Goal: Find specific page/section: Find specific page/section

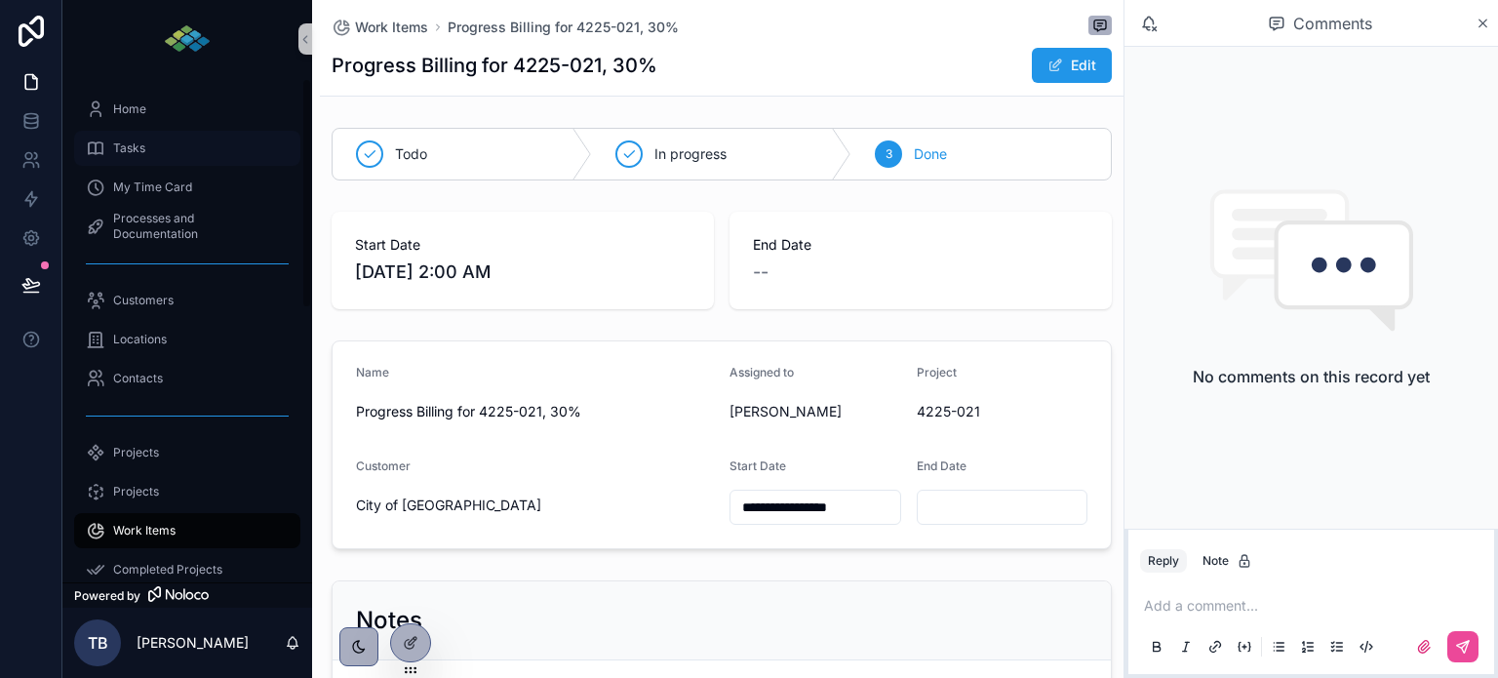
click at [129, 152] on span "Tasks" at bounding box center [129, 148] width 32 height 16
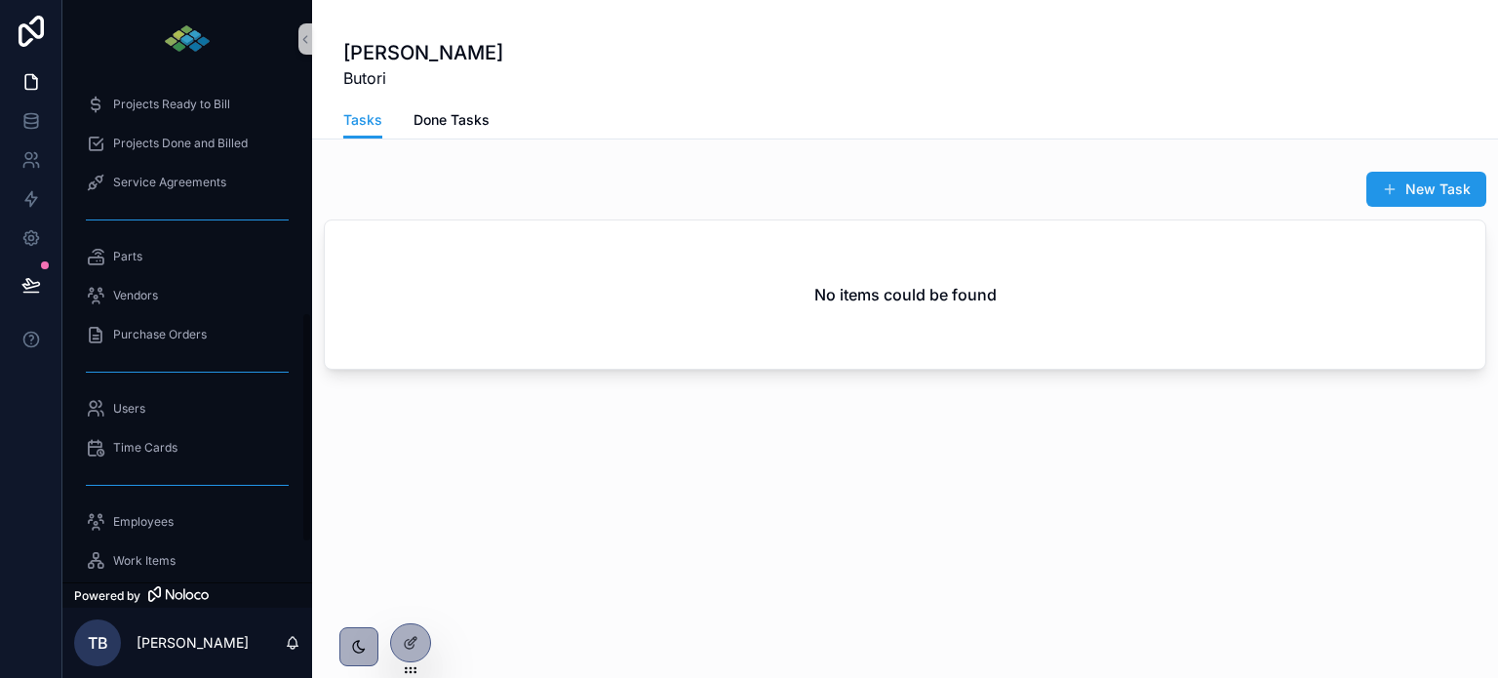
scroll to position [585, 0]
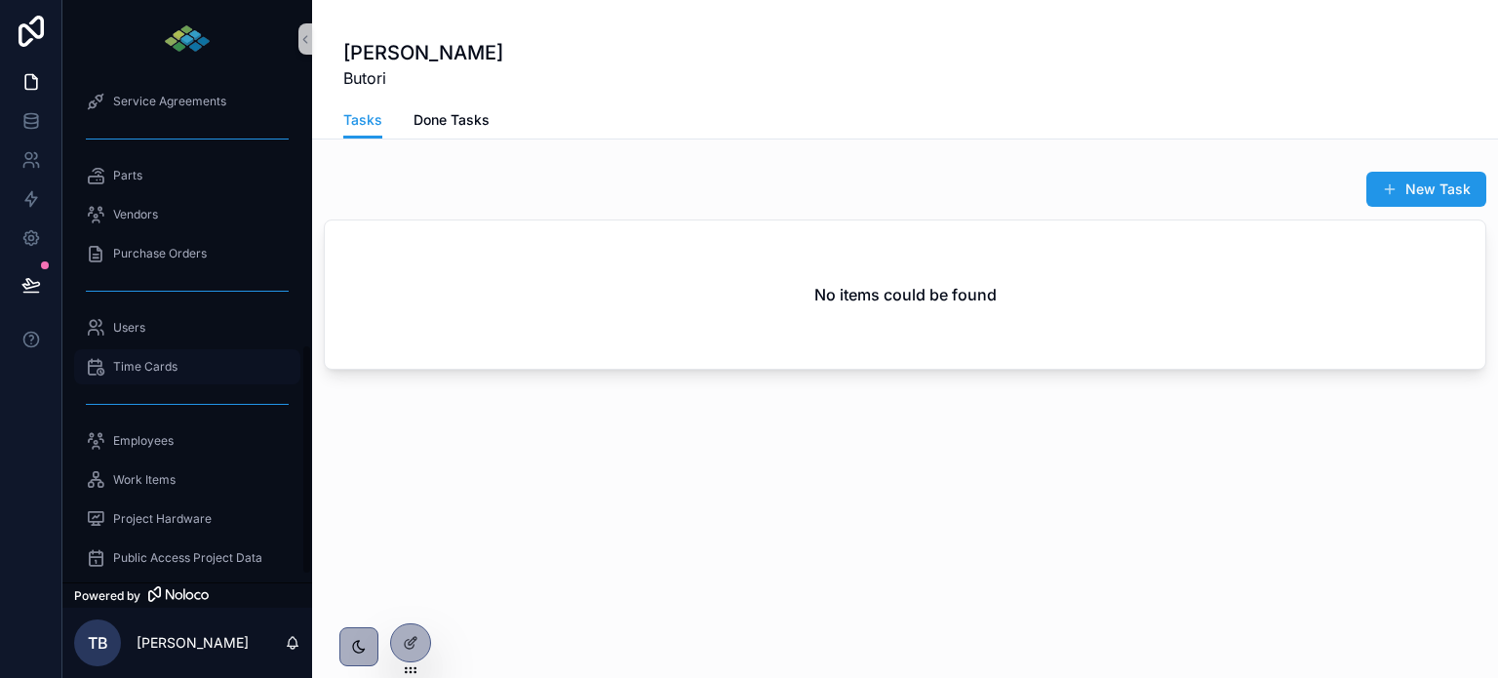
click at [153, 364] on span "Time Cards" at bounding box center [145, 367] width 64 height 16
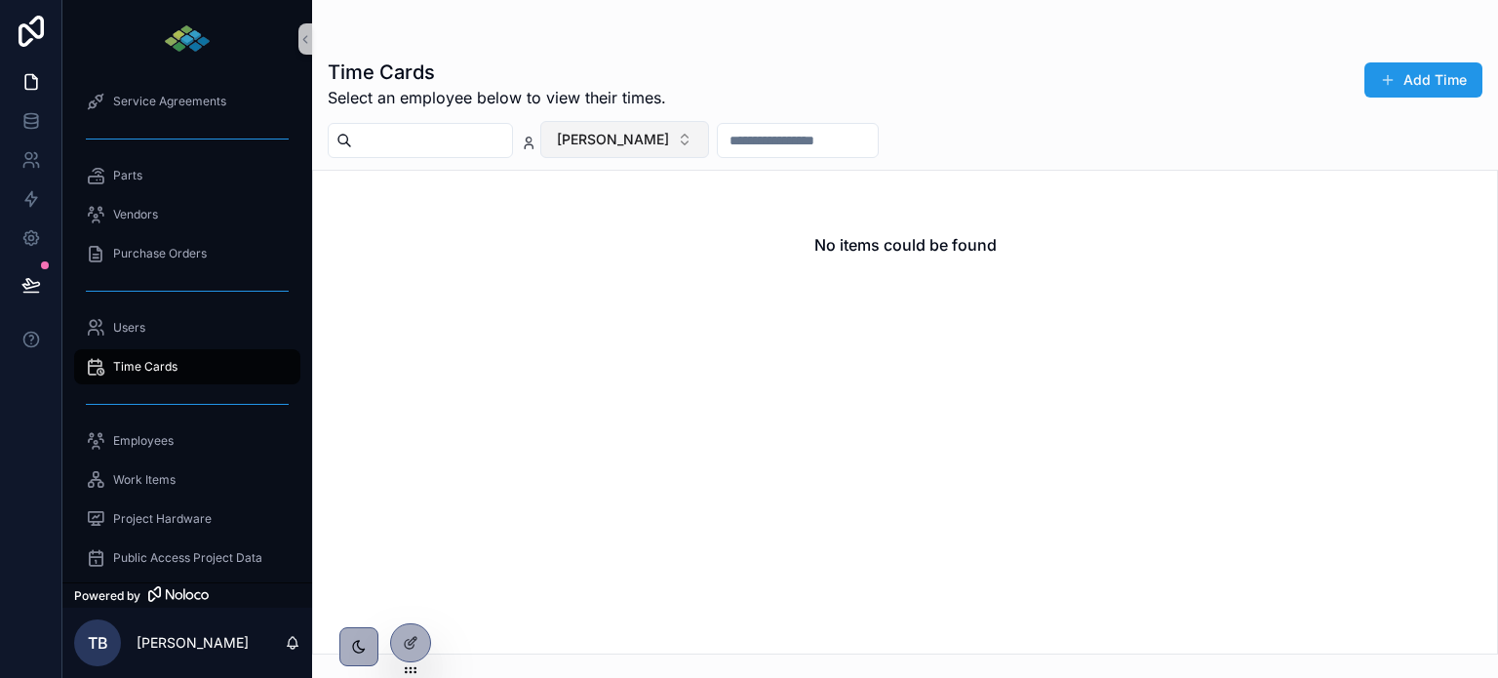
click at [668, 132] on span "[PERSON_NAME]" at bounding box center [613, 140] width 112 height 20
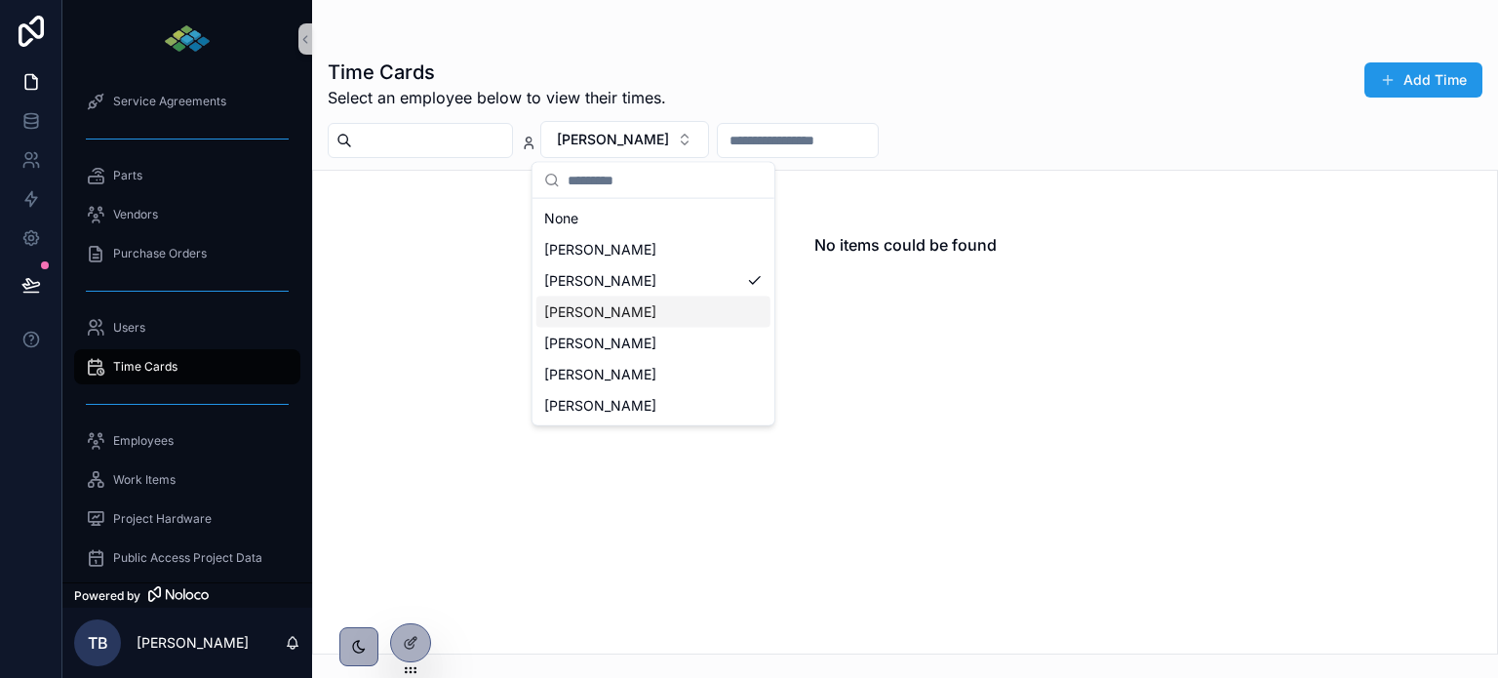
click at [575, 312] on span "[PERSON_NAME]" at bounding box center [600, 312] width 112 height 20
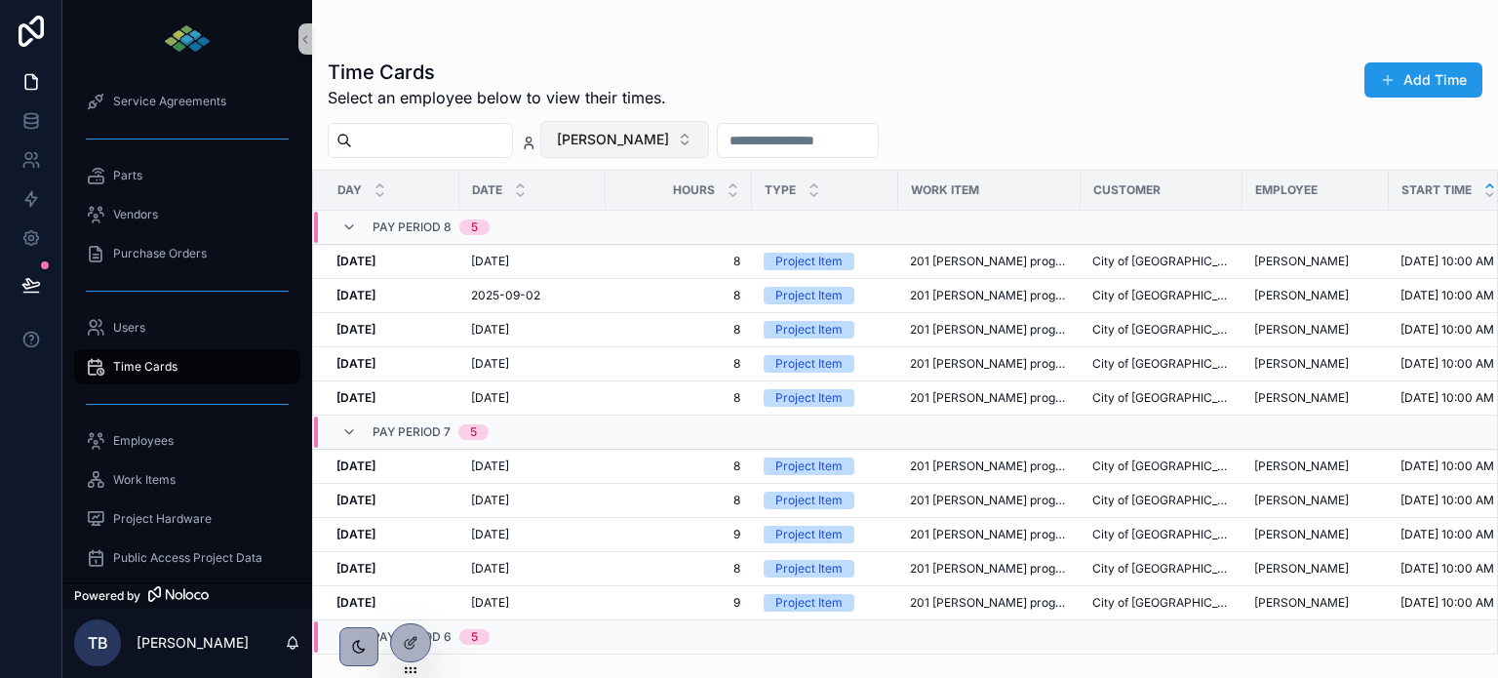
click at [709, 139] on button "[PERSON_NAME]" at bounding box center [624, 139] width 169 height 37
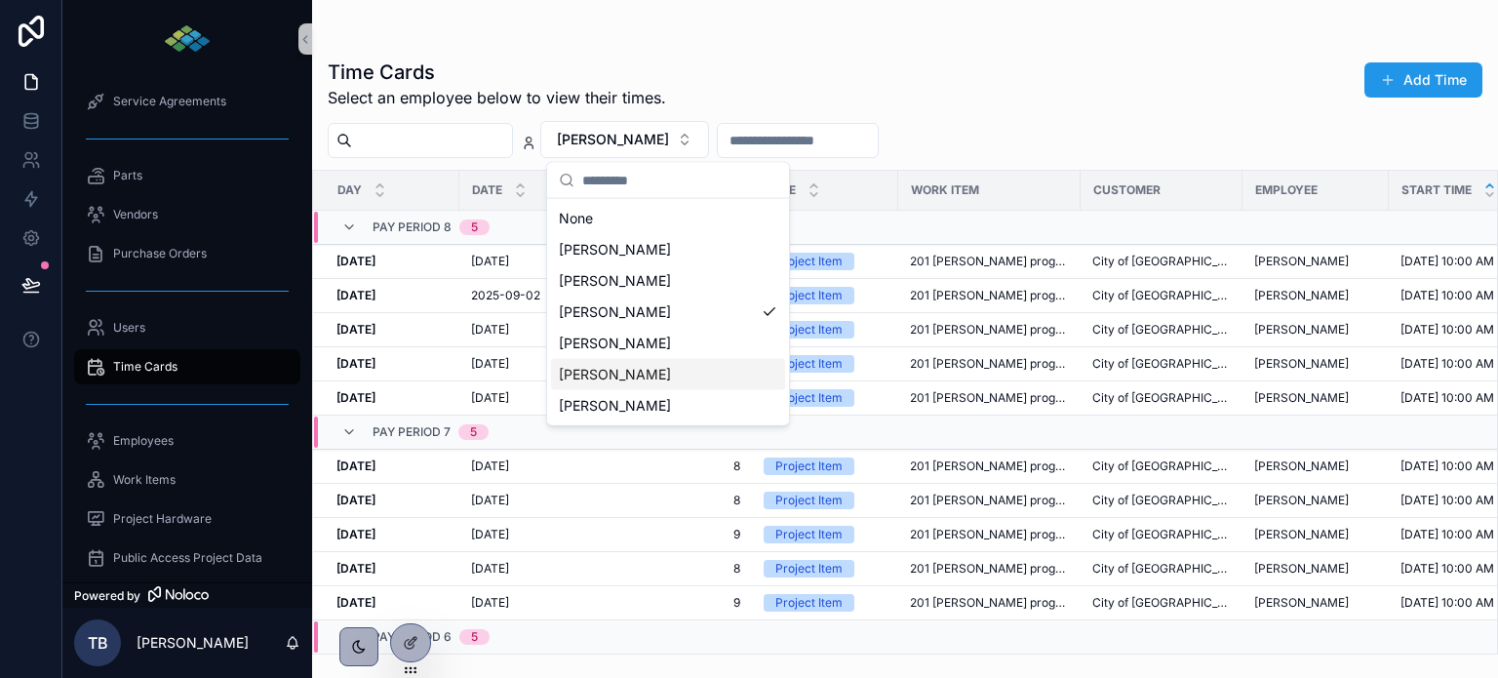
click at [612, 373] on span "[PERSON_NAME]" at bounding box center [615, 375] width 112 height 20
